Goal: Information Seeking & Learning: Learn about a topic

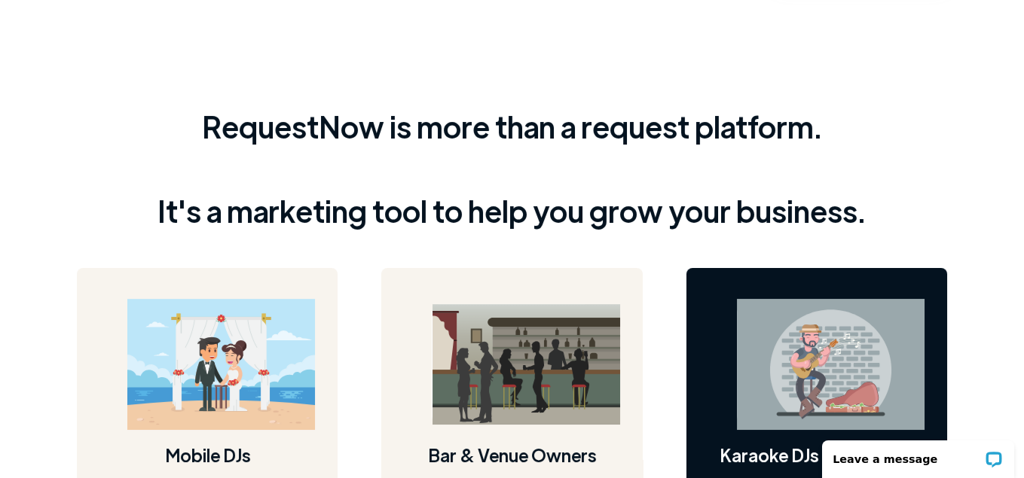
scroll to position [678, 0]
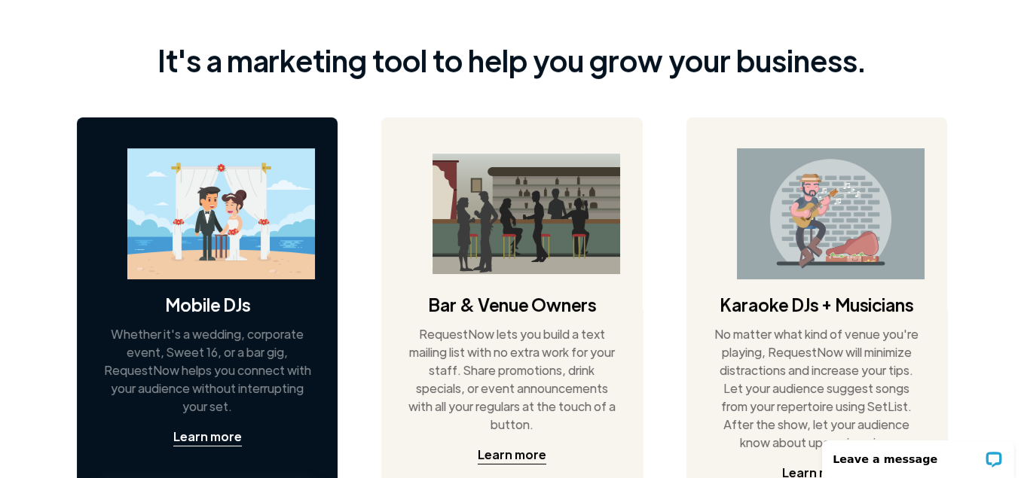
click at [270, 204] on img at bounding box center [221, 214] width 188 height 132
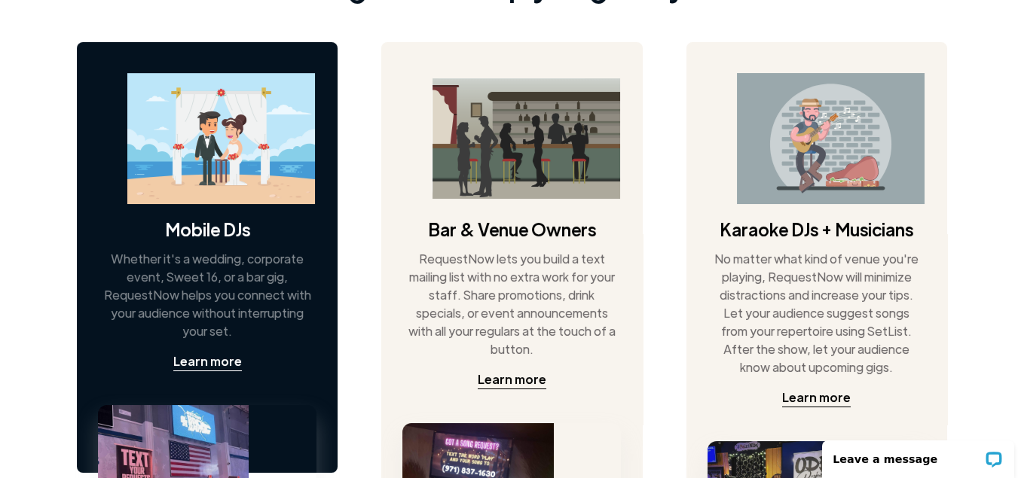
scroll to position [828, 0]
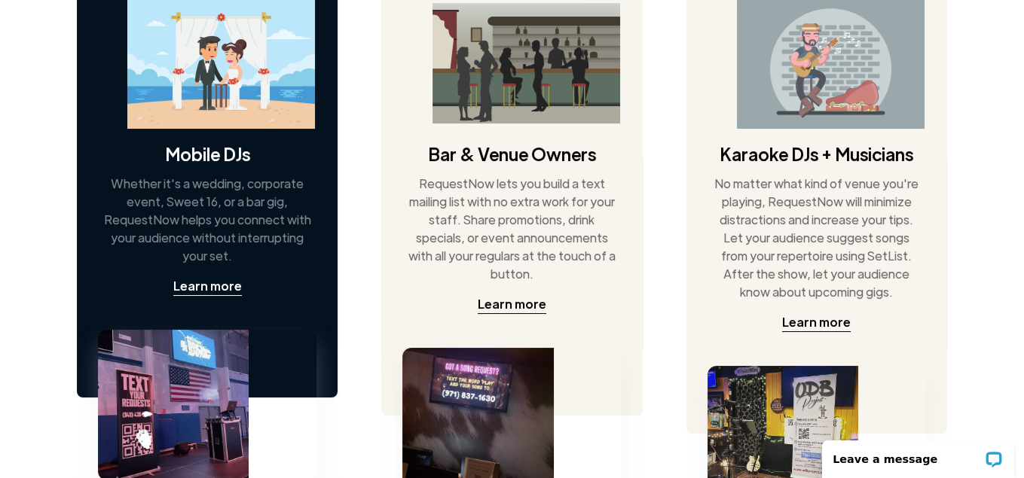
click at [175, 371] on img at bounding box center [173, 405] width 151 height 151
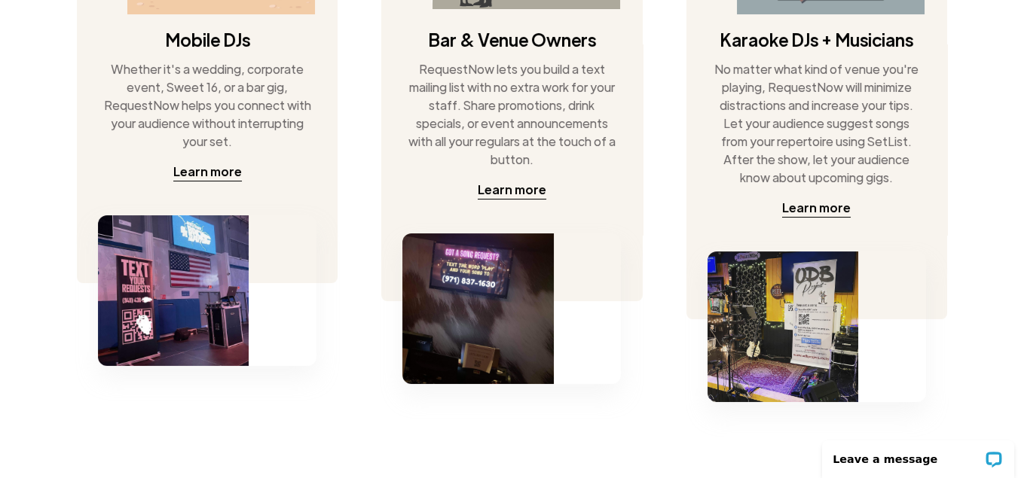
scroll to position [904, 0]
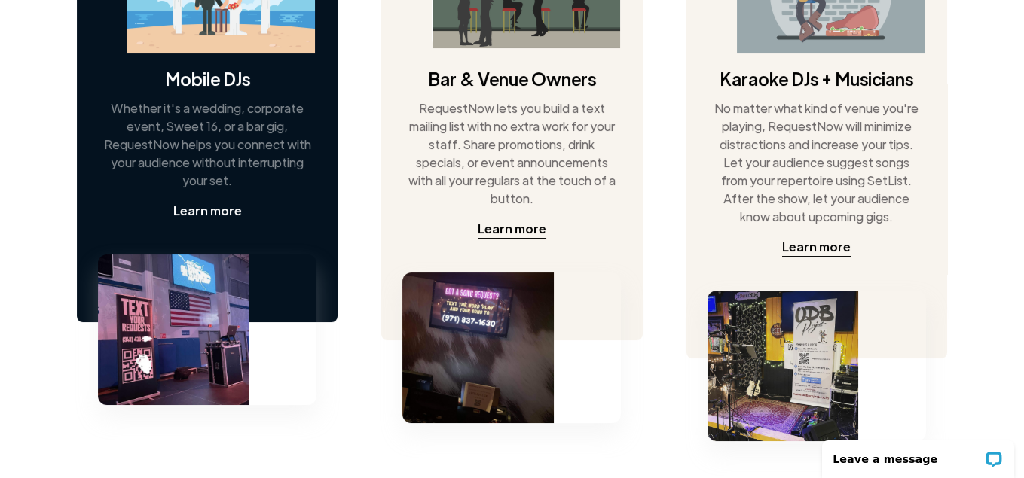
click at [197, 211] on div "Learn more" at bounding box center [207, 211] width 69 height 18
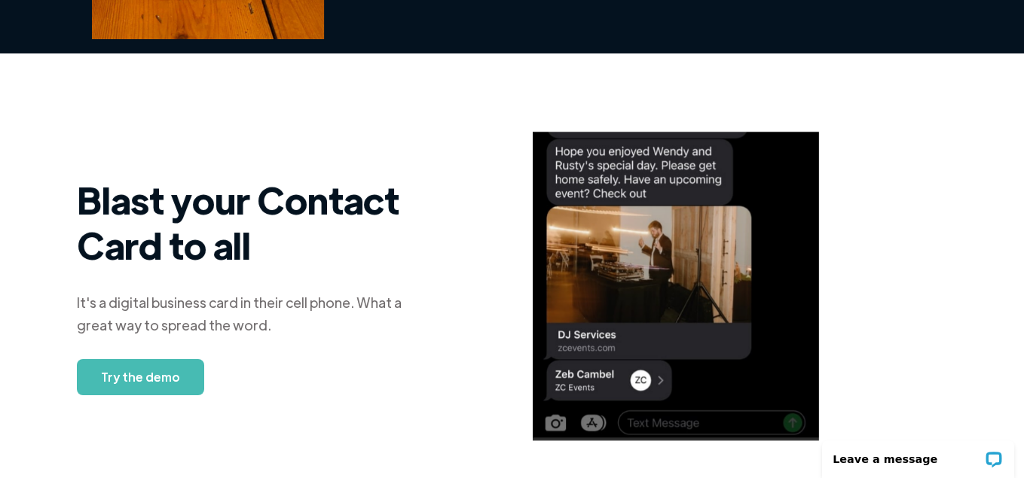
scroll to position [1431, 0]
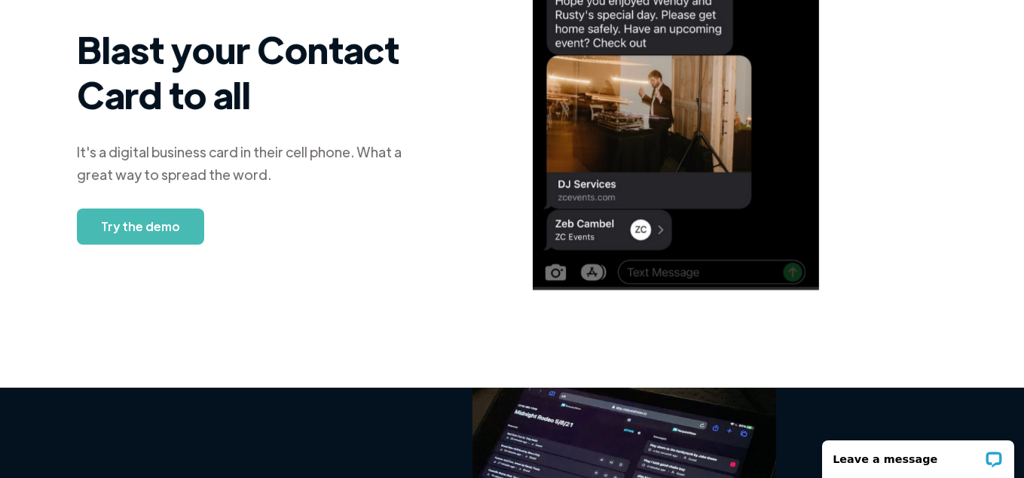
click at [128, 230] on link "Try the demo" at bounding box center [140, 227] width 127 height 36
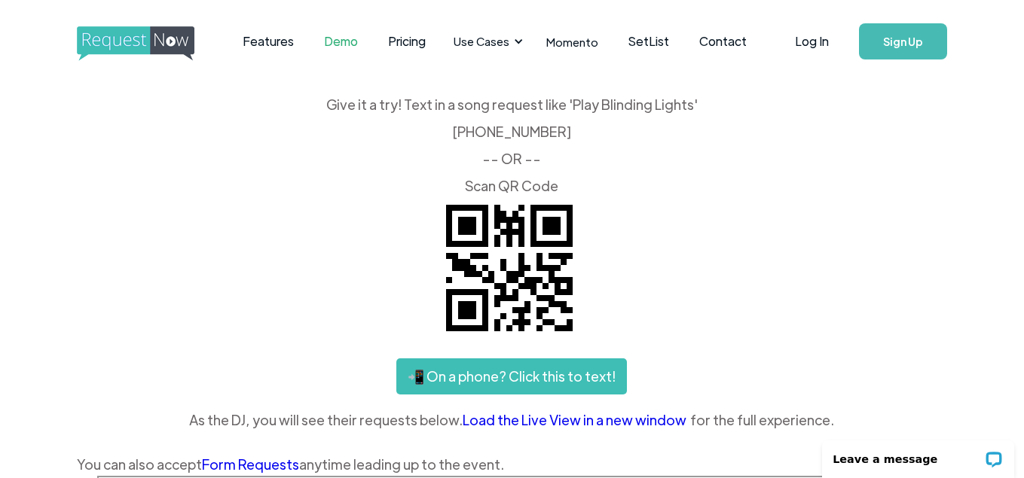
click at [594, 422] on link "Load the Live View in a new window" at bounding box center [575, 420] width 227 height 23
click at [545, 377] on link "📲 On a phone? Click this to text!" at bounding box center [511, 376] width 230 height 36
click at [396, 38] on link "Pricing" at bounding box center [407, 41] width 68 height 47
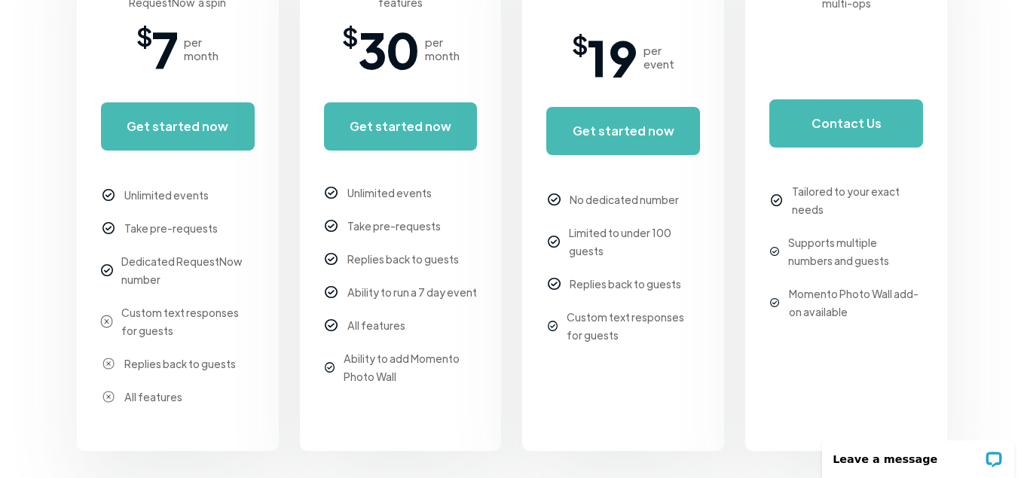
scroll to position [452, 0]
